Goal: Information Seeking & Learning: Find specific page/section

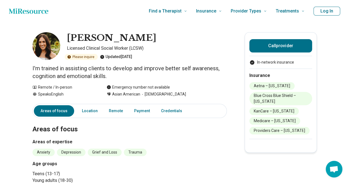
scroll to position [0, 3]
